Goal: Task Accomplishment & Management: Manage account settings

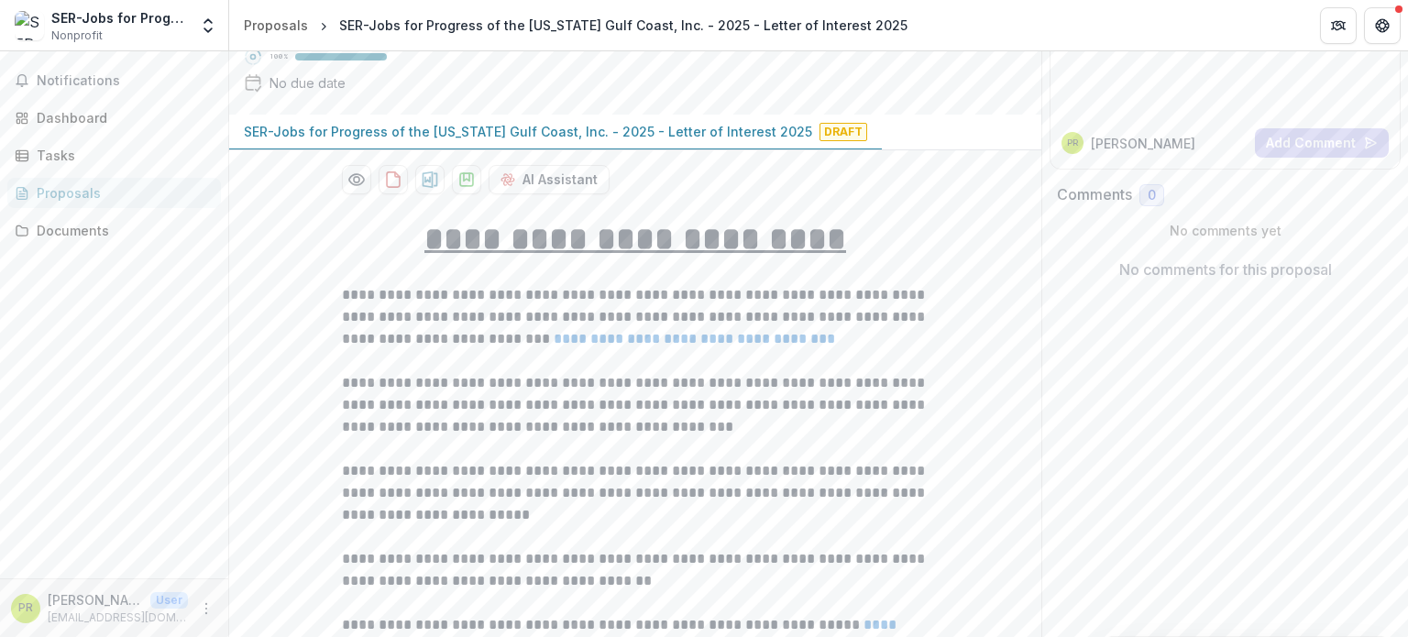
scroll to position [275, 0]
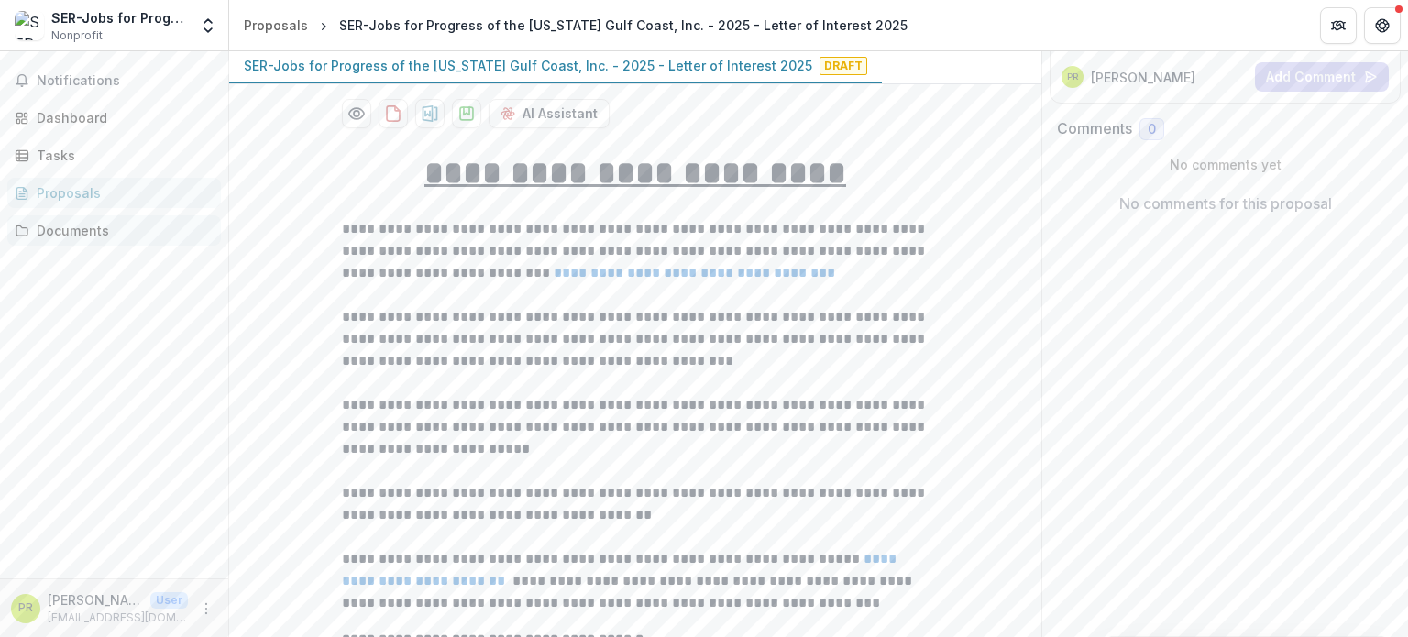
click at [66, 233] on div "Documents" at bounding box center [122, 230] width 170 height 19
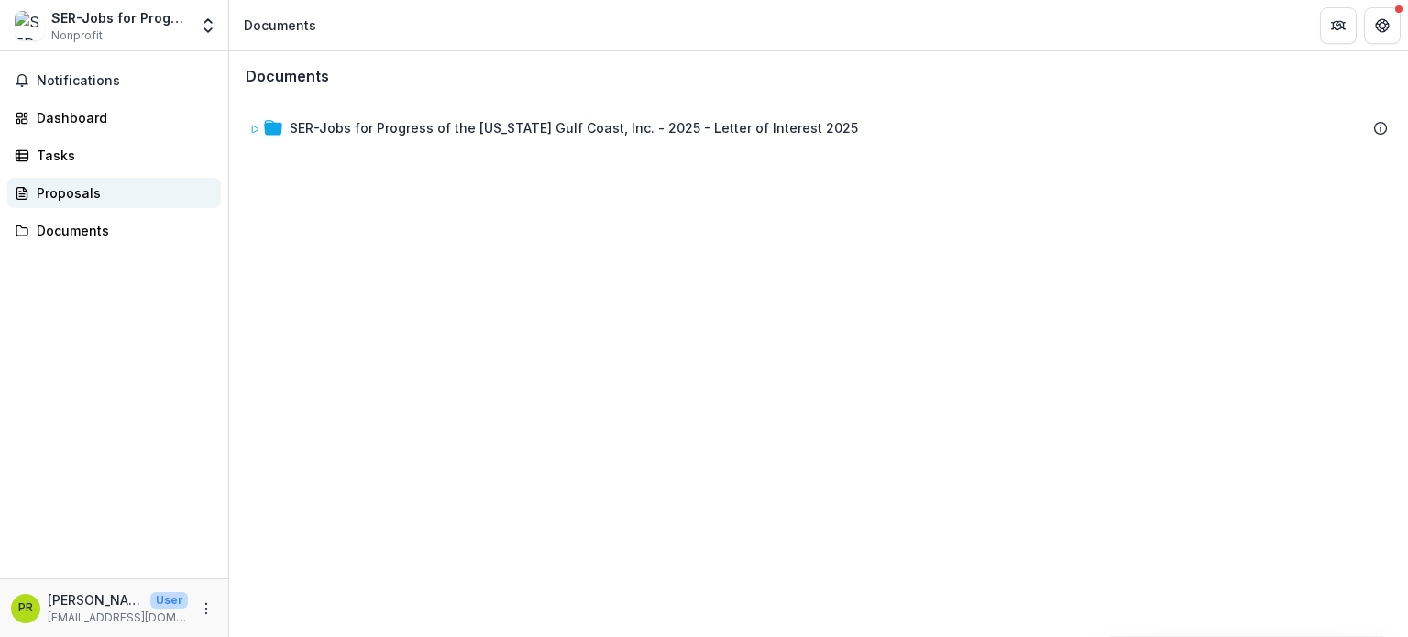
click at [73, 198] on div "Proposals" at bounding box center [122, 192] width 170 height 19
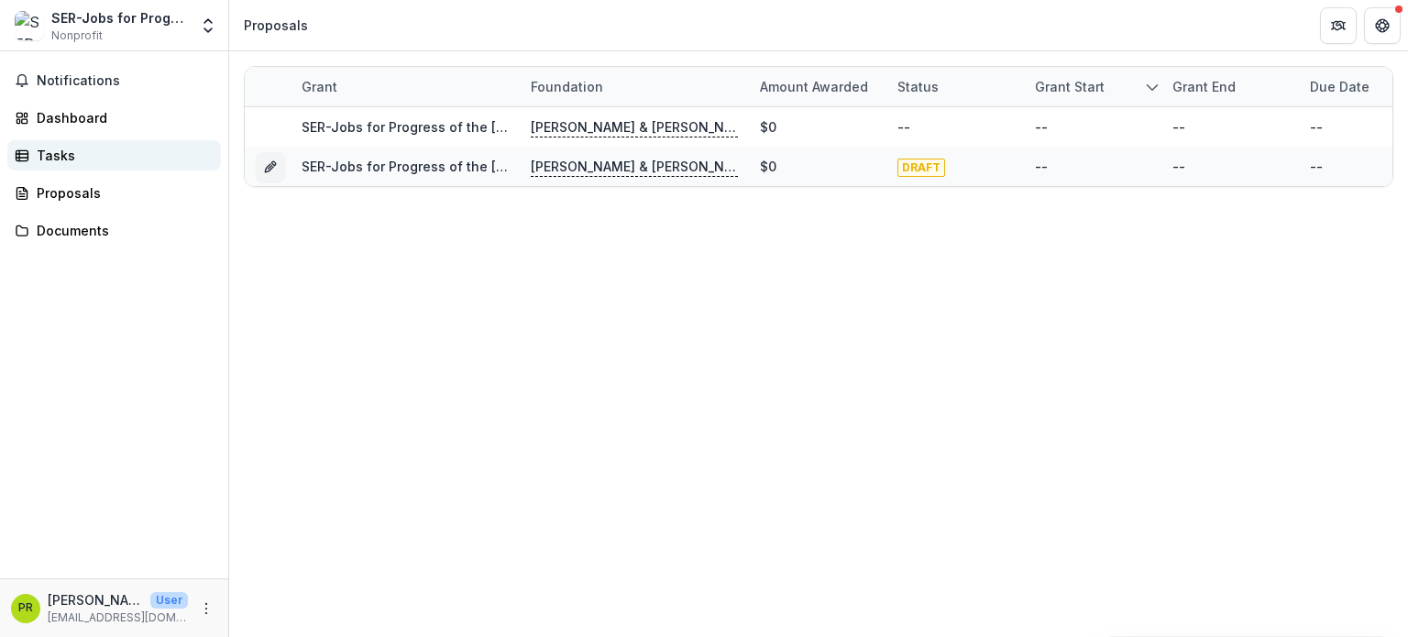
click at [67, 151] on div "Tasks" at bounding box center [122, 155] width 170 height 19
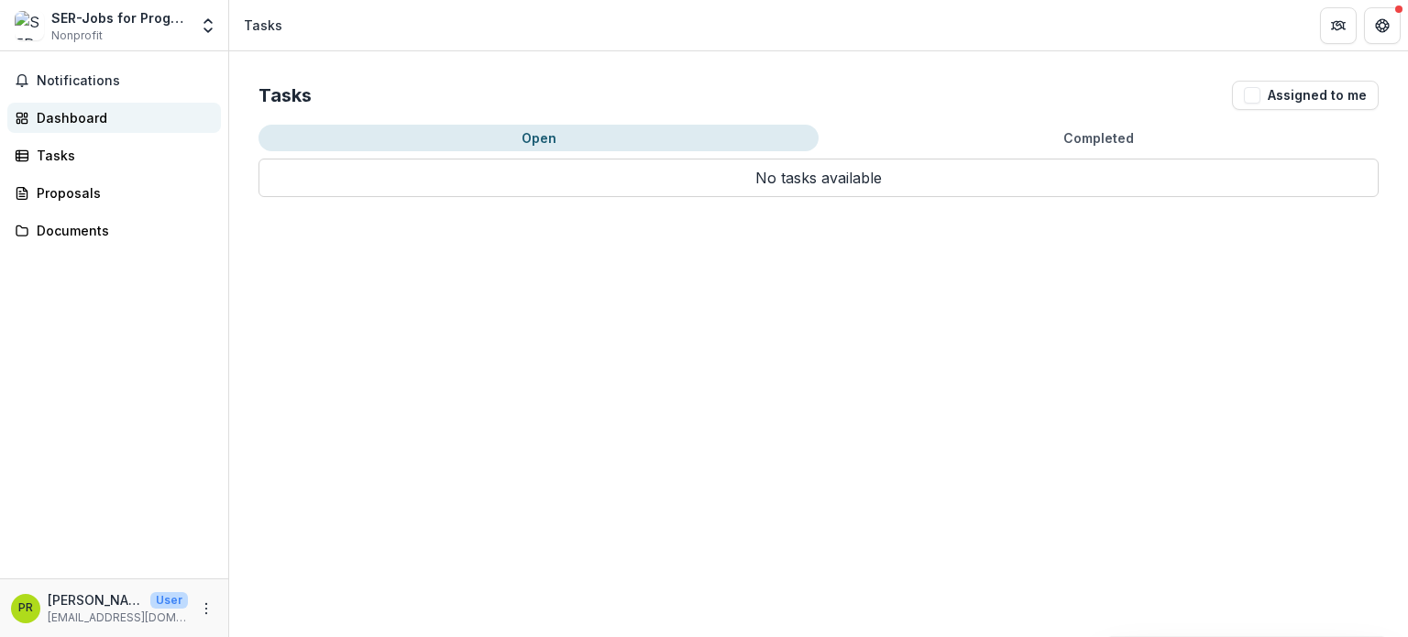
click at [75, 115] on div "Dashboard" at bounding box center [122, 117] width 170 height 19
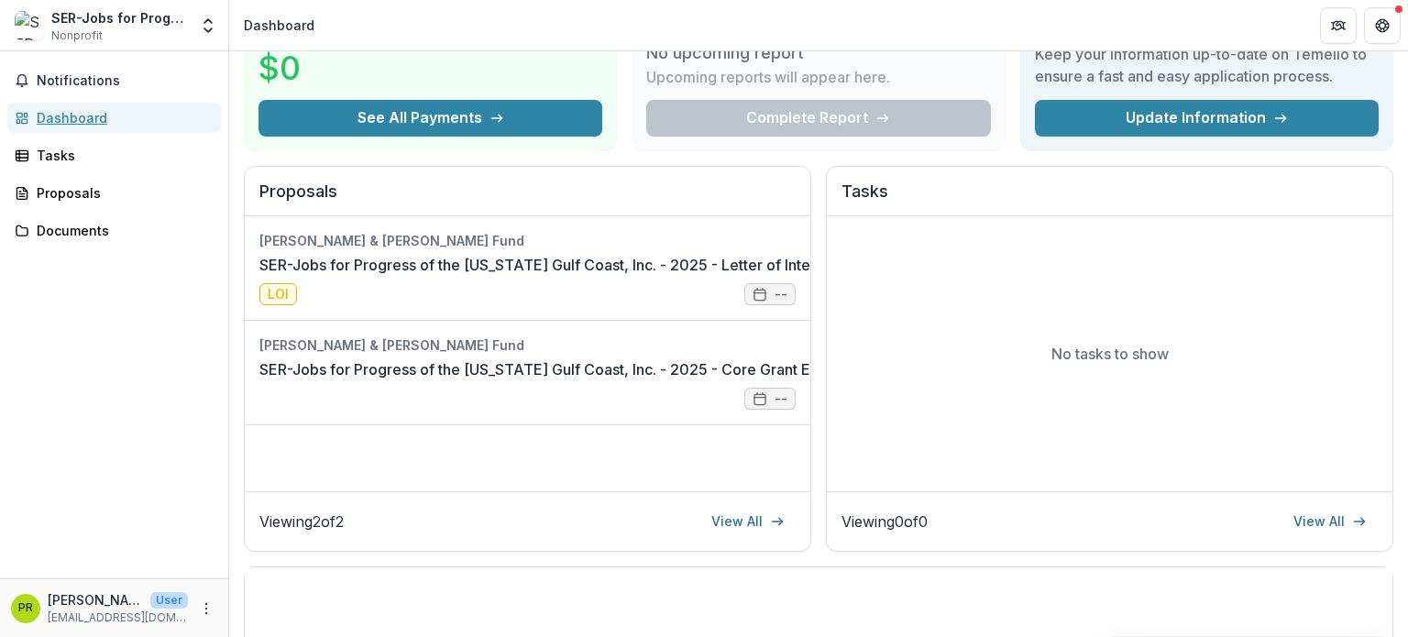
scroll to position [275, 0]
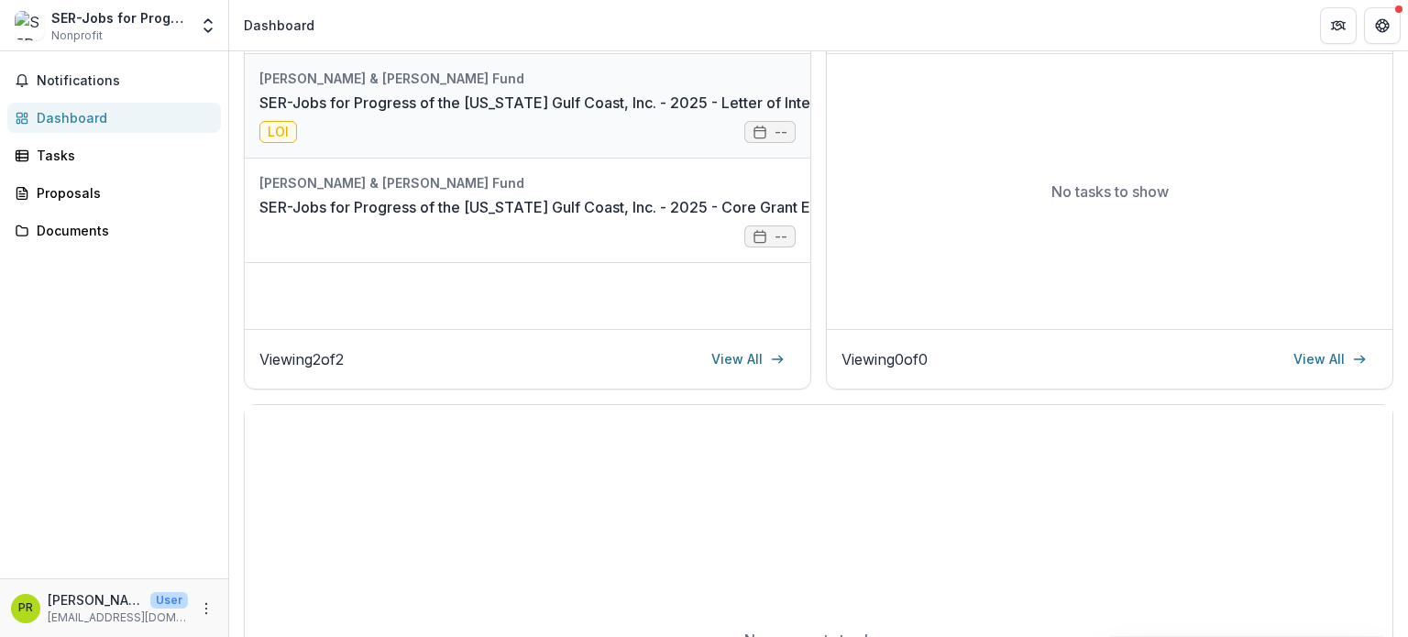
click at [465, 105] on link "SER-Jobs for Progress of the [US_STATE] Gulf Coast, Inc. - 2025 - Letter of Int…" at bounding box center [568, 103] width 619 height 22
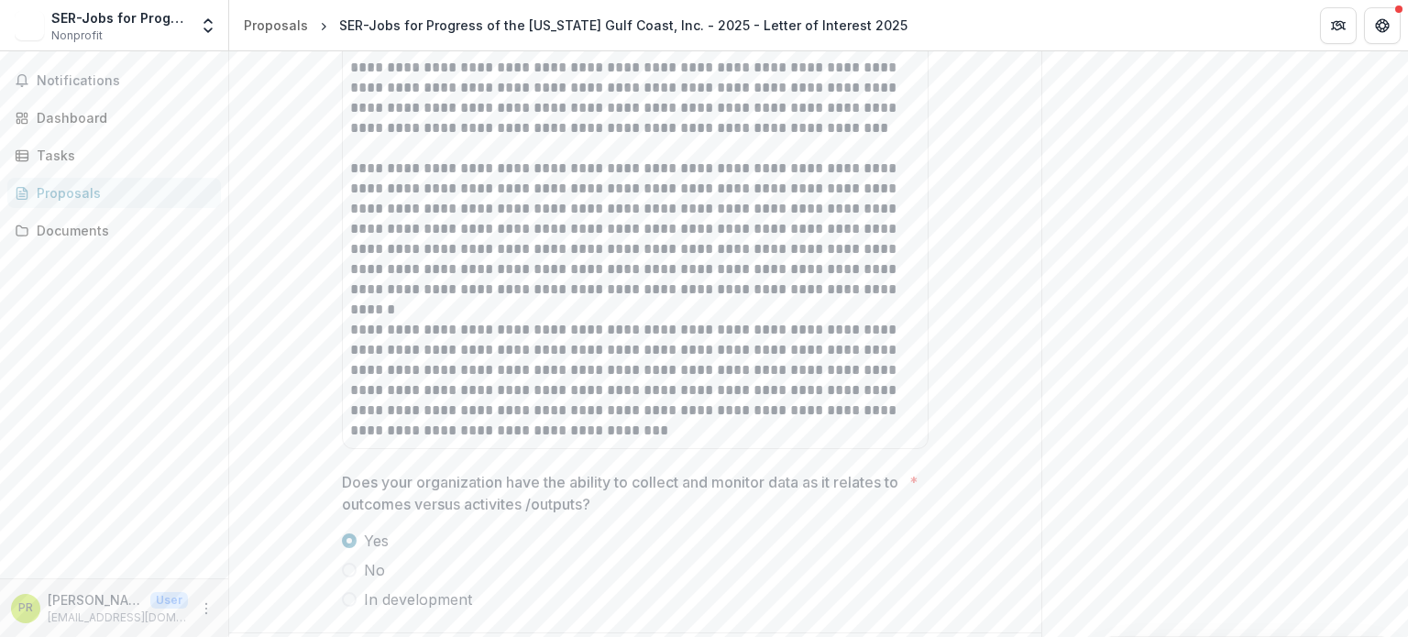
scroll to position [6972, 0]
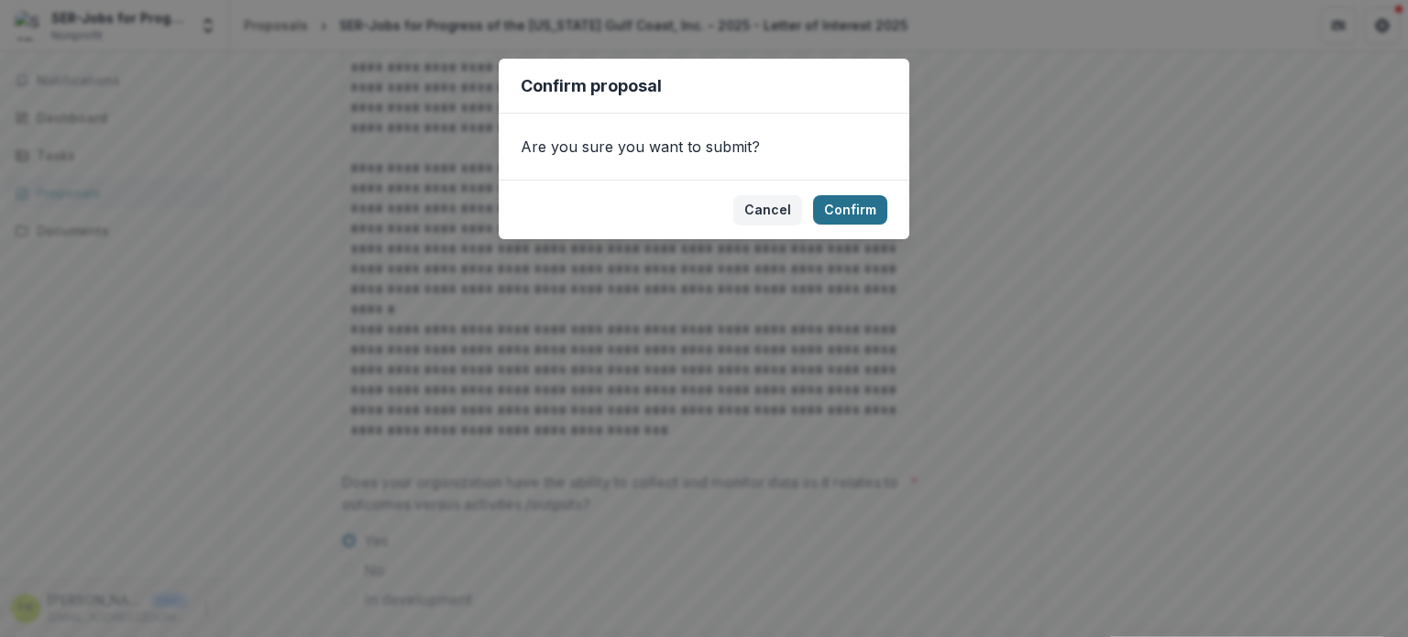
click at [850, 204] on button "Confirm" at bounding box center [850, 209] width 74 height 29
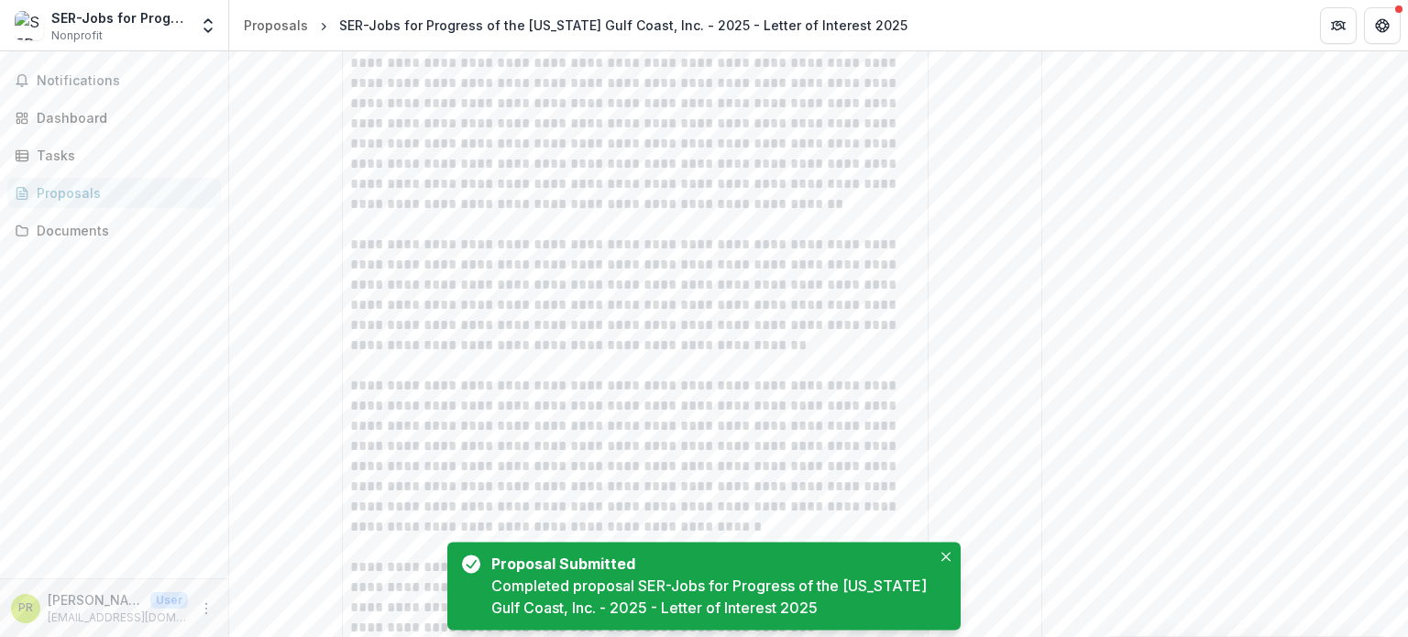
scroll to position [101, 0]
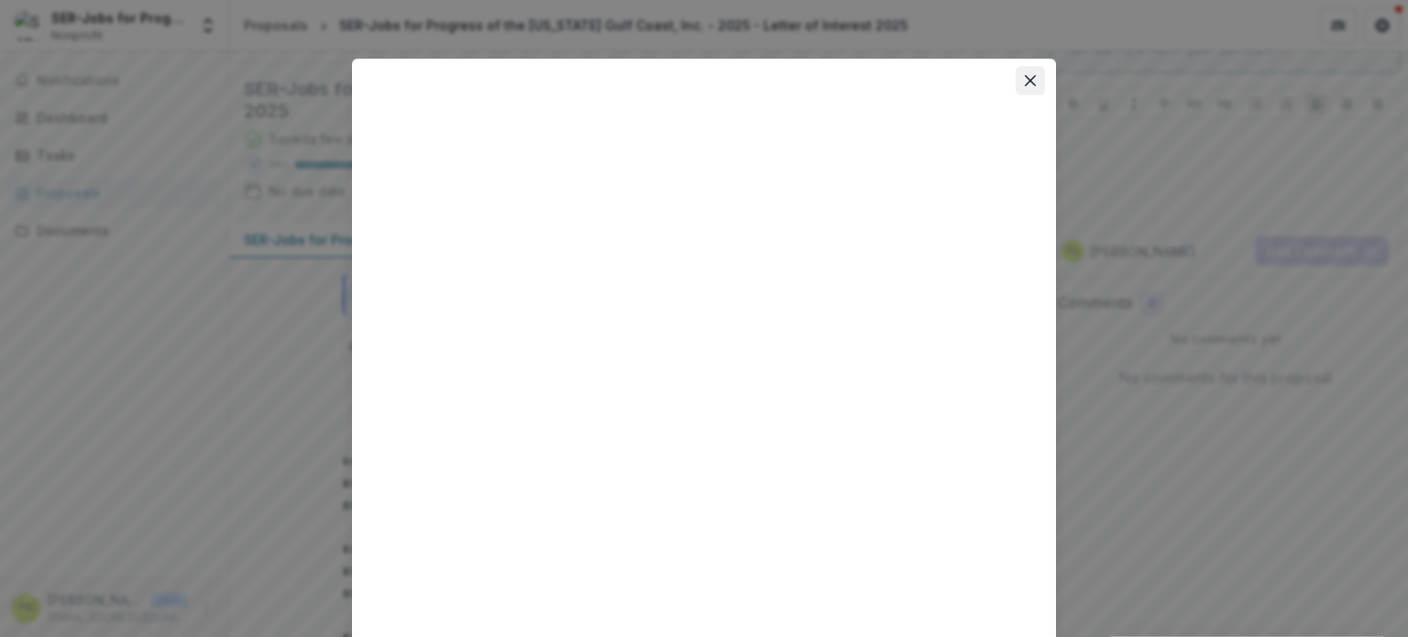
click at [1027, 83] on icon "Close" at bounding box center [1030, 80] width 11 height 11
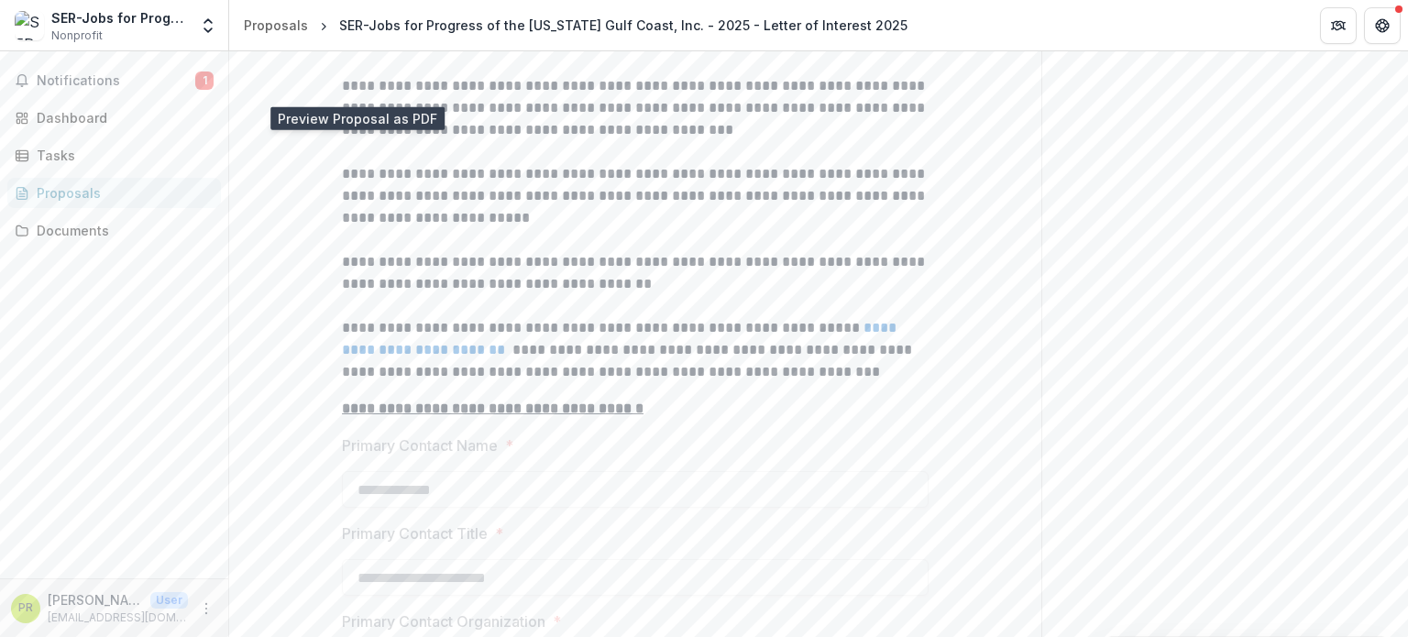
scroll to position [284, 0]
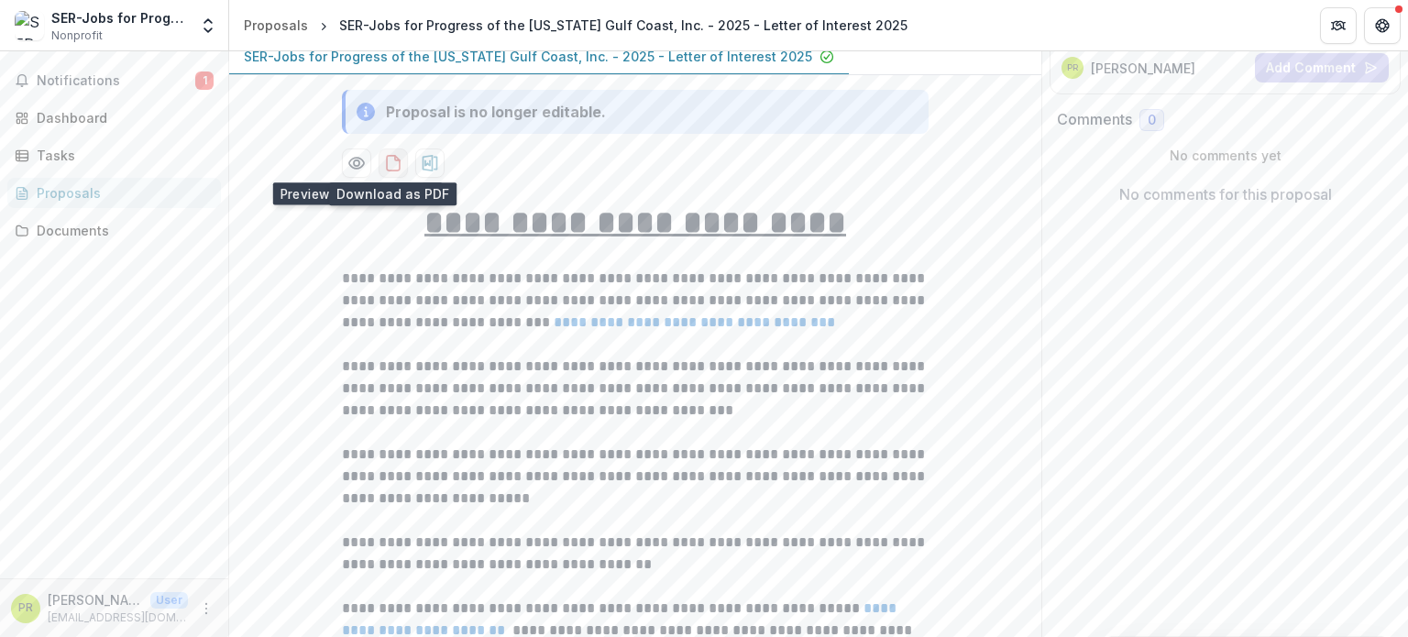
click at [397, 163] on icon "download-proposal" at bounding box center [393, 163] width 13 height 15
click at [1373, 24] on button "Get Help" at bounding box center [1382, 25] width 37 height 37
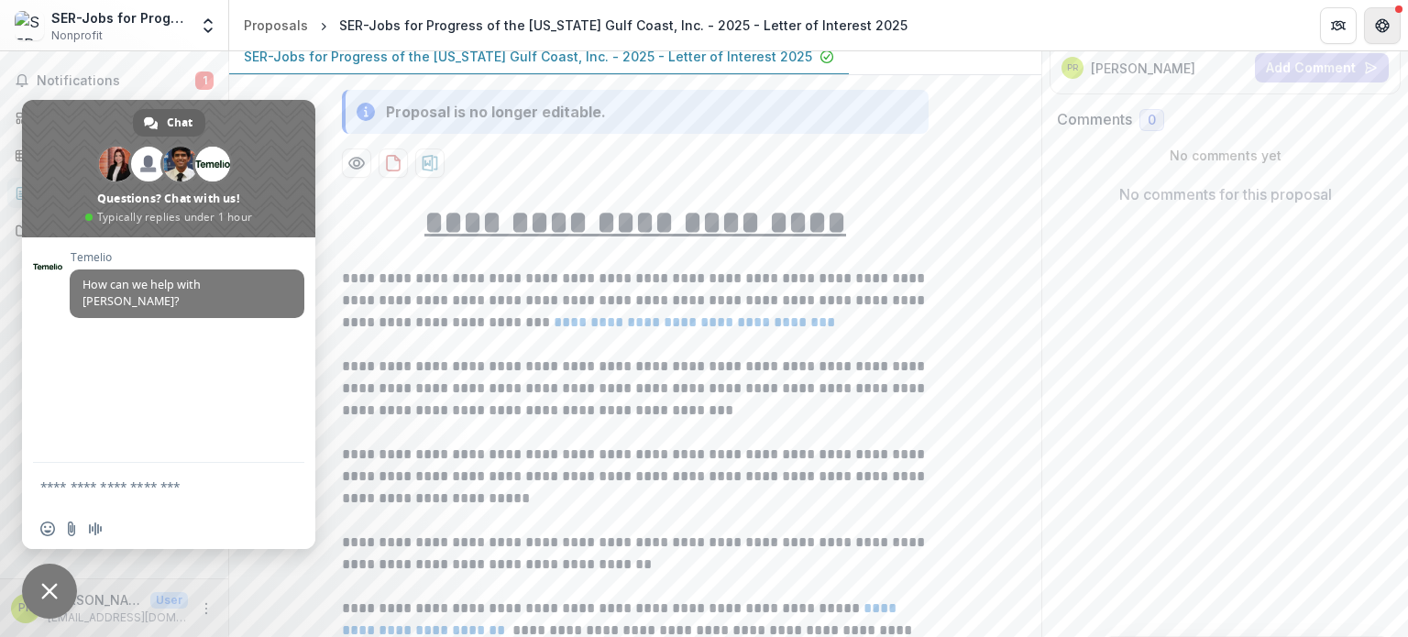
click at [1378, 26] on icon "Get Help" at bounding box center [1378, 25] width 4 height 5
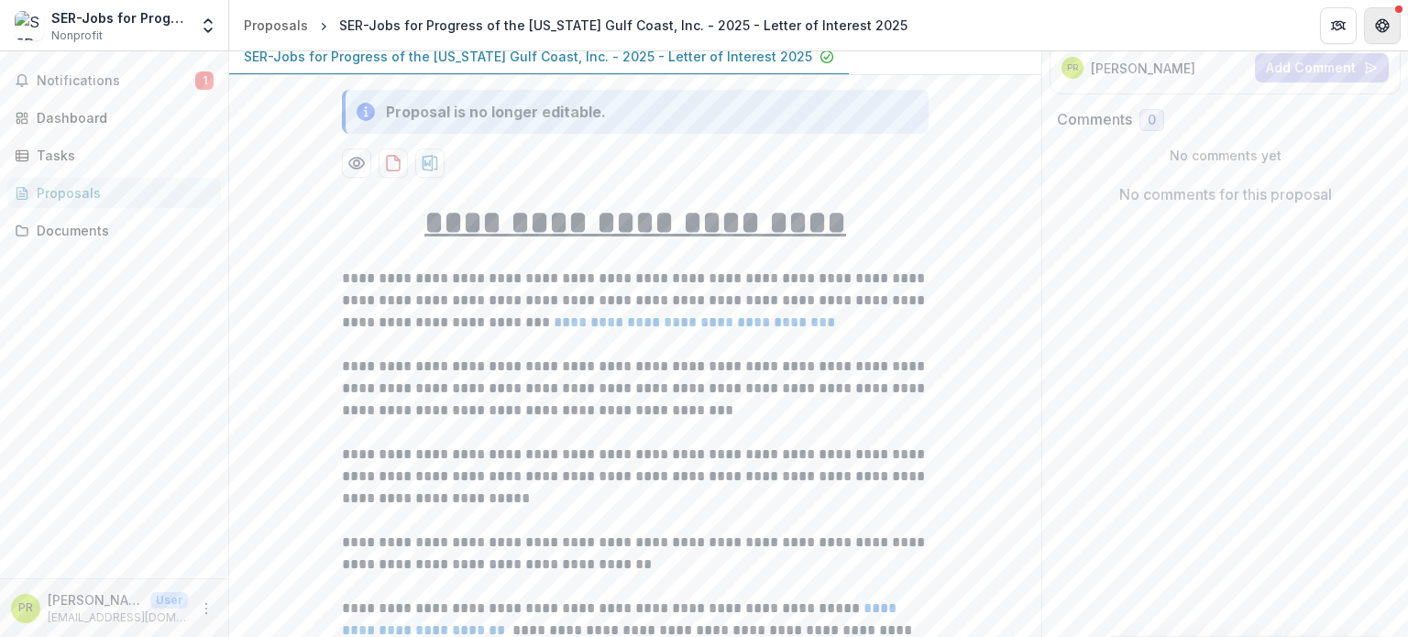
click at [1378, 26] on icon "Get Help" at bounding box center [1378, 25] width 4 height 5
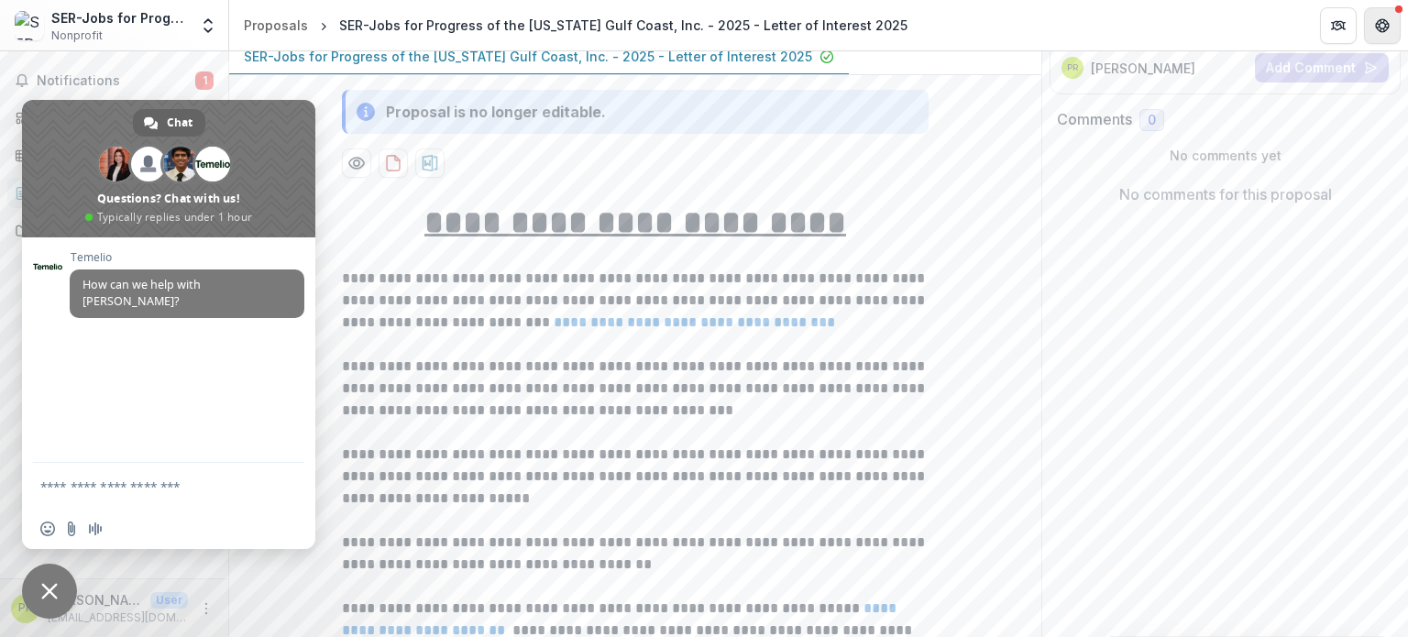
click at [1379, 27] on icon "Get Help" at bounding box center [1378, 25] width 4 height 5
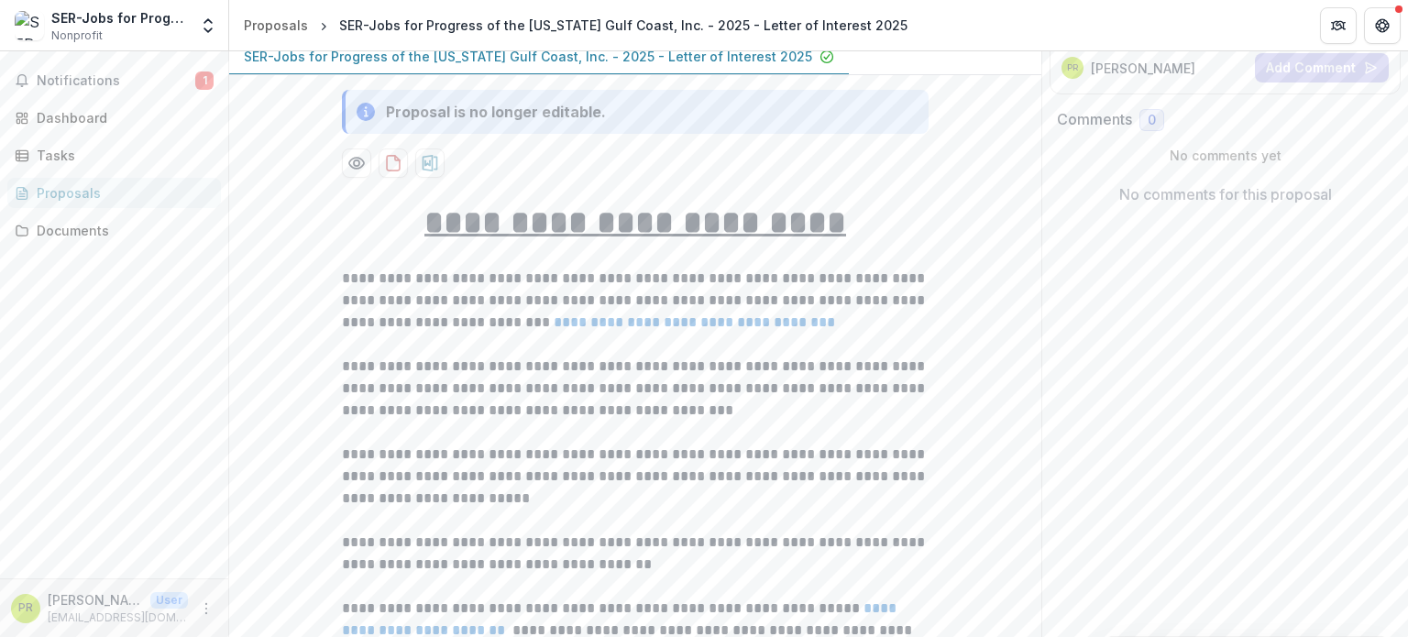
click at [1106, 73] on p "[PERSON_NAME]" at bounding box center [1143, 68] width 105 height 19
click at [1078, 68] on div "PR Paula R" at bounding box center [1155, 68] width 186 height 22
click at [208, 25] on icon "Open entity switcher" at bounding box center [208, 26] width 18 height 18
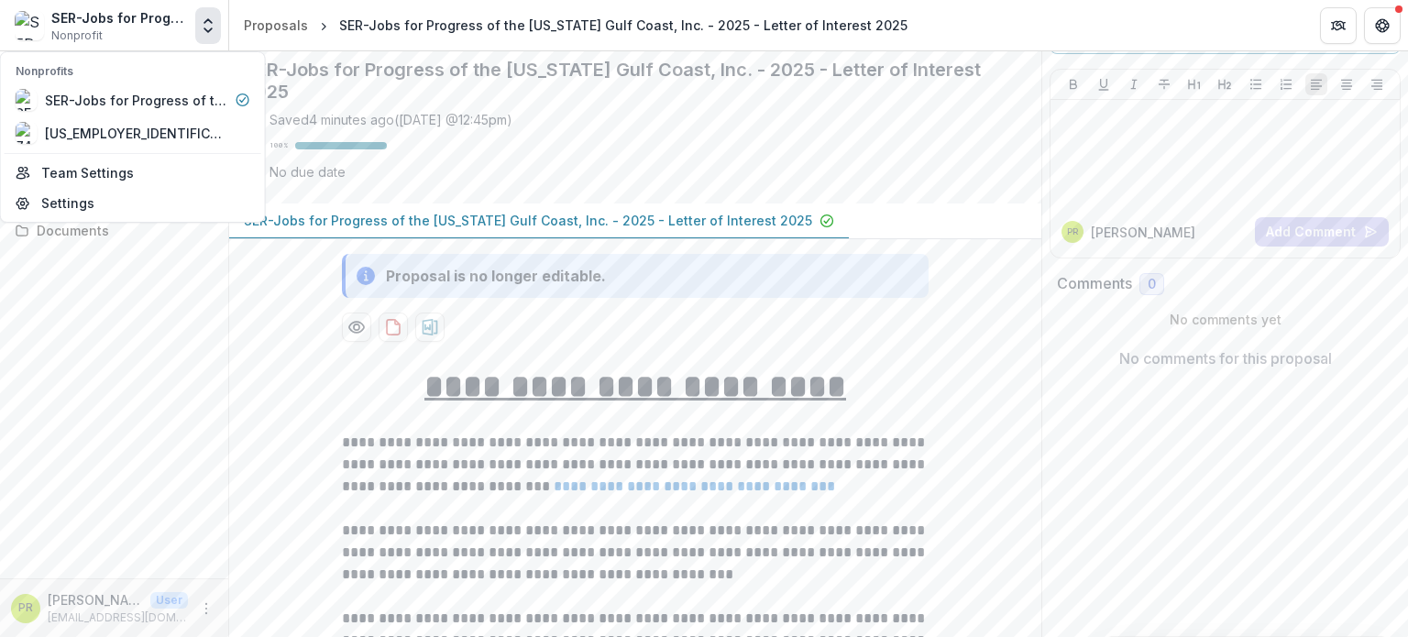
scroll to position [0, 0]
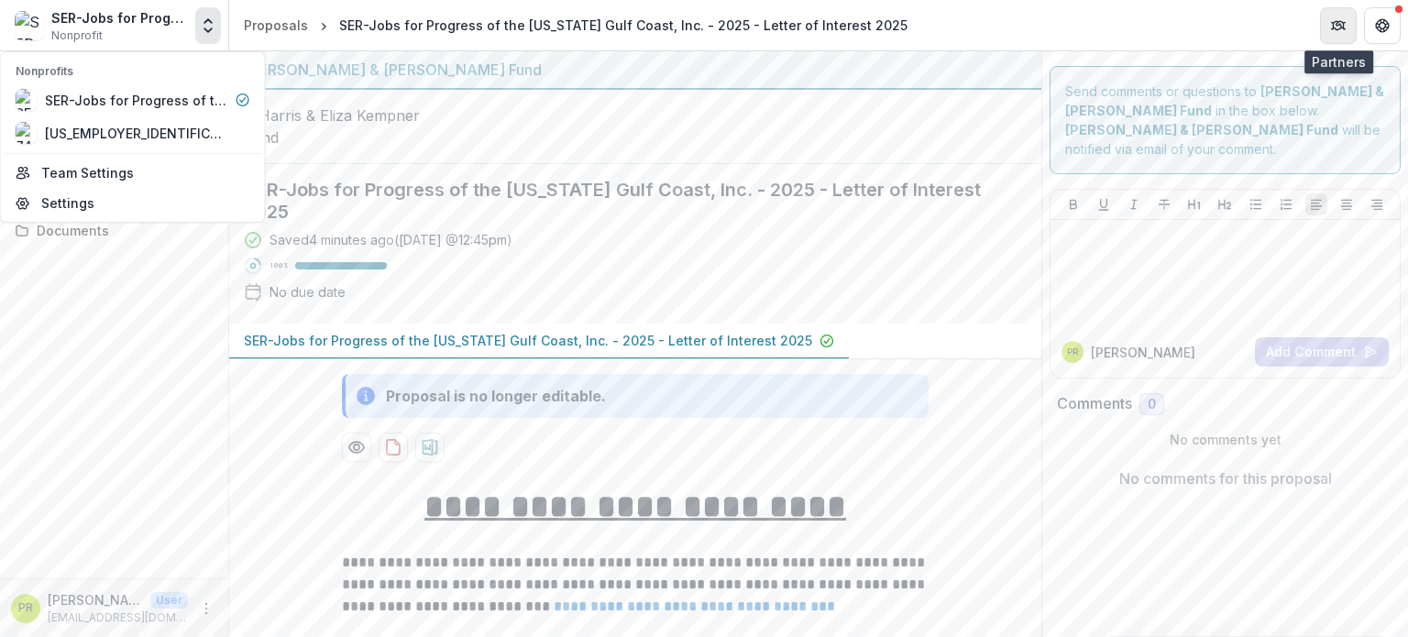
click at [1336, 21] on icon "Partners" at bounding box center [1338, 25] width 15 height 15
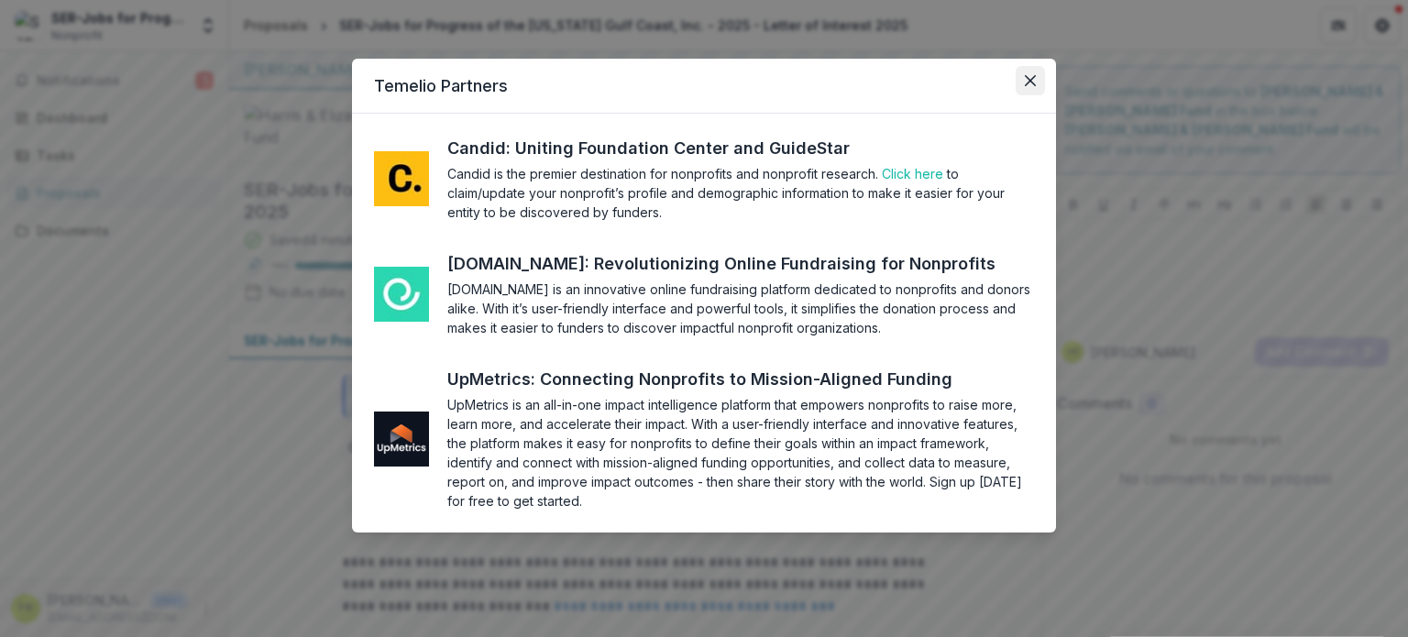
click at [1032, 83] on icon "Close" at bounding box center [1030, 80] width 11 height 11
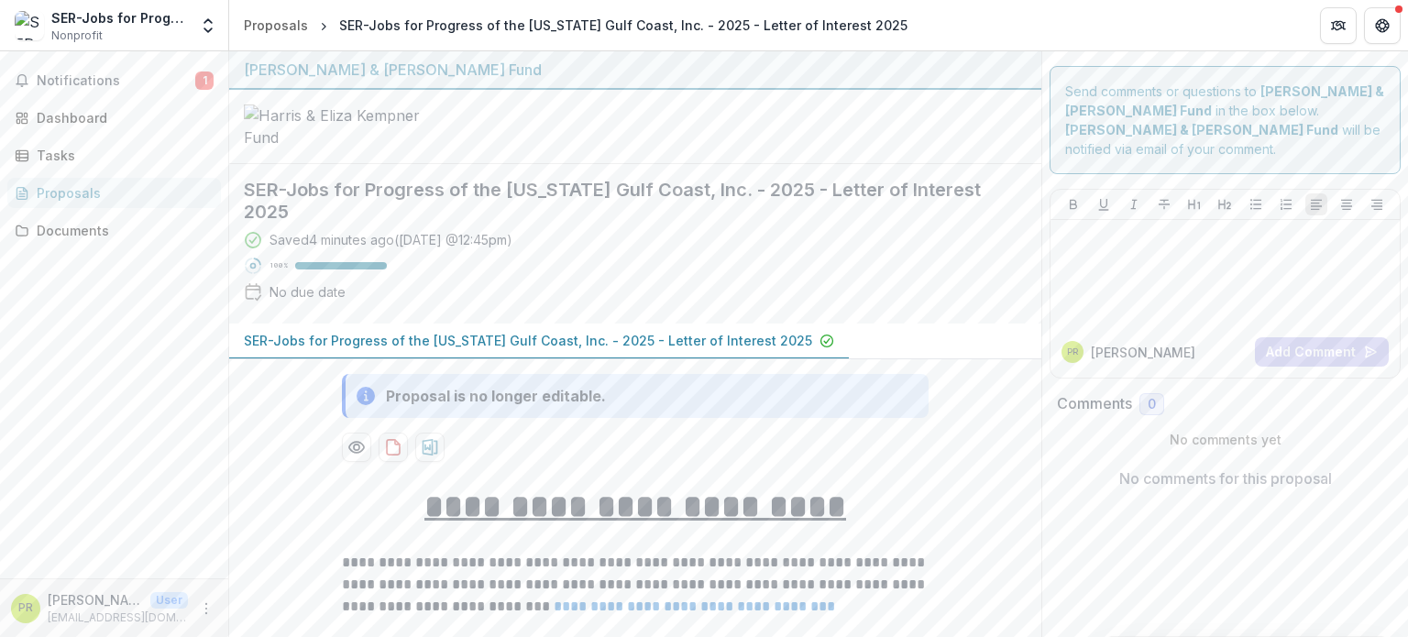
click at [23, 22] on img at bounding box center [29, 25] width 29 height 29
click at [200, 29] on icon "Open entity switcher" at bounding box center [208, 26] width 18 height 18
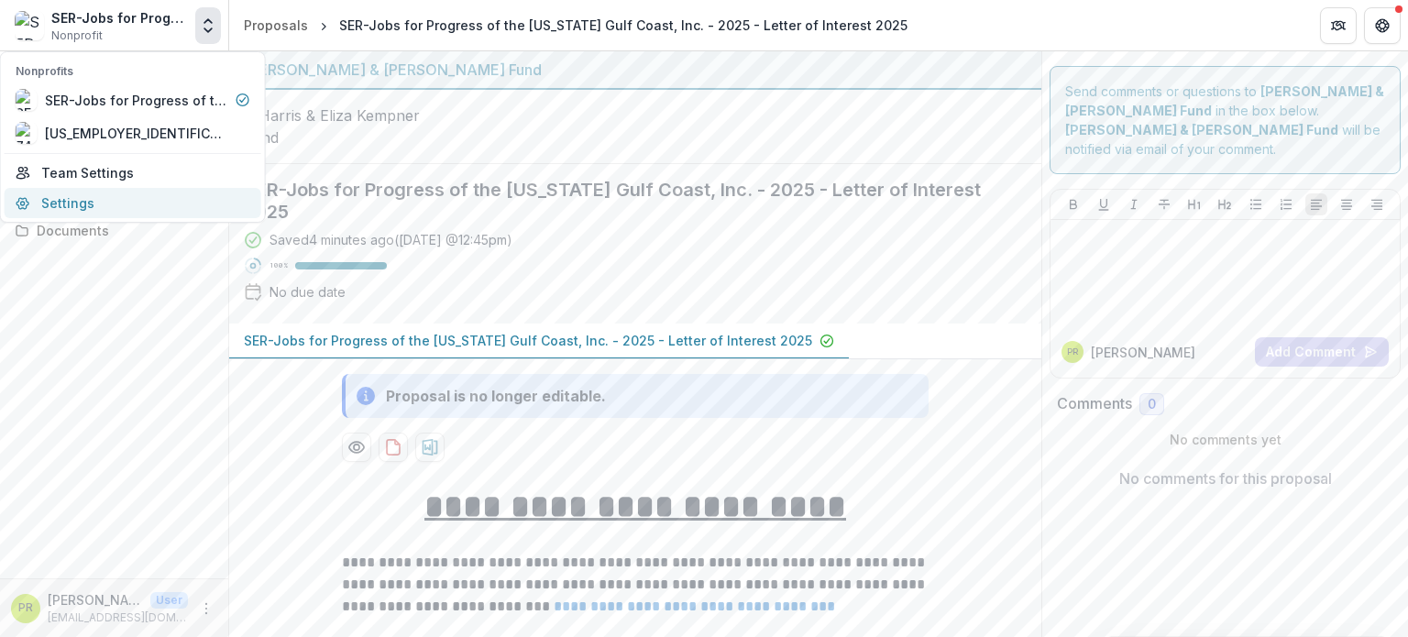
click at [92, 207] on link "Settings" at bounding box center [133, 203] width 257 height 30
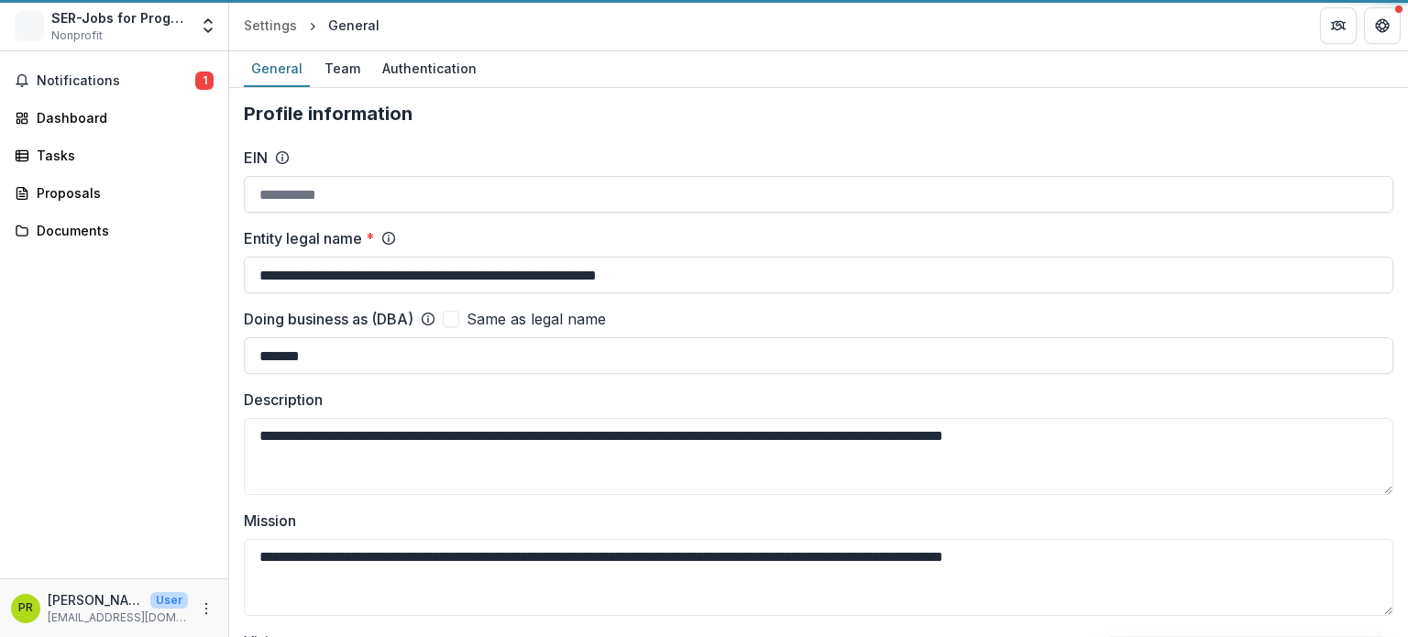
type input "**********"
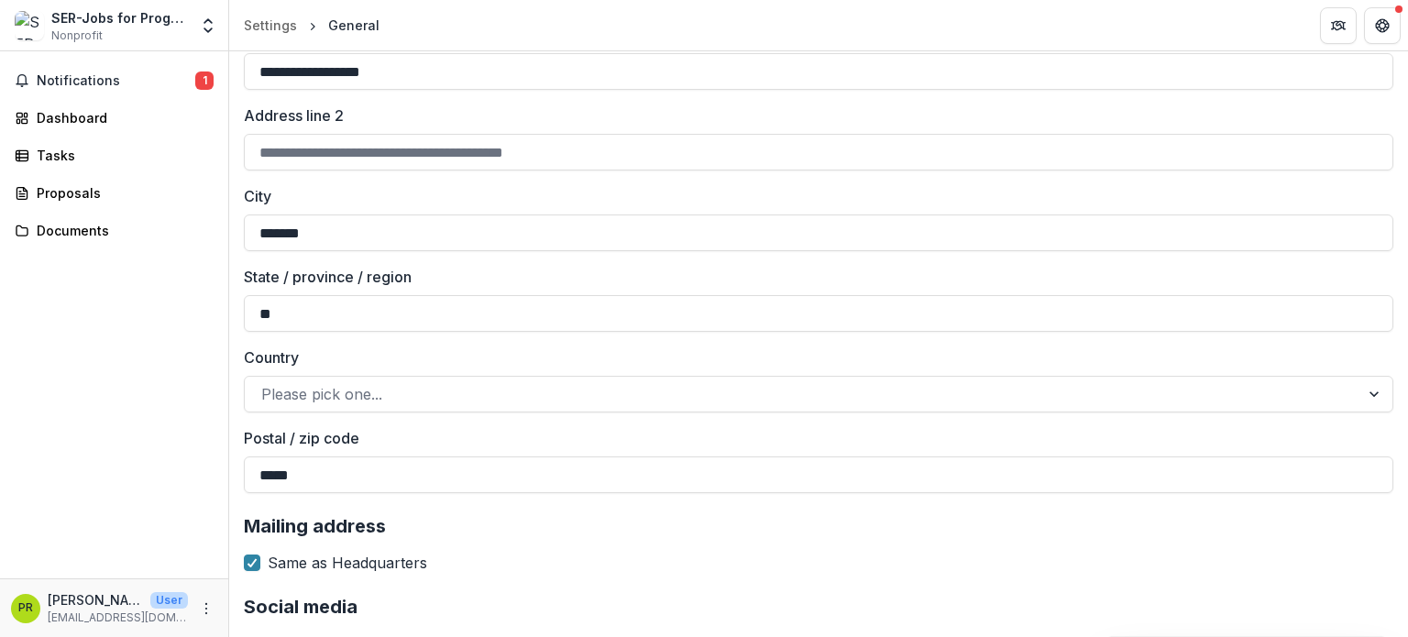
scroll to position [2005, 0]
